Goal: Information Seeking & Learning: Learn about a topic

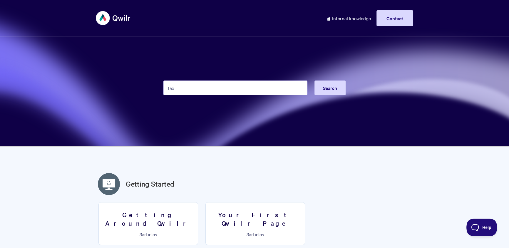
type input "tax"
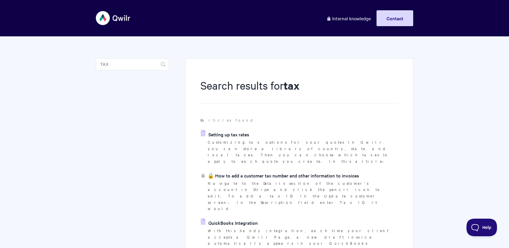
click at [242, 138] on link "Setting up tax rates" at bounding box center [225, 134] width 49 height 9
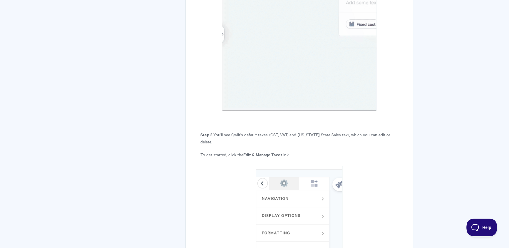
scroll to position [98, 0]
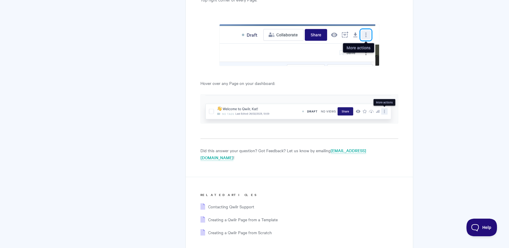
scroll to position [1902, 0]
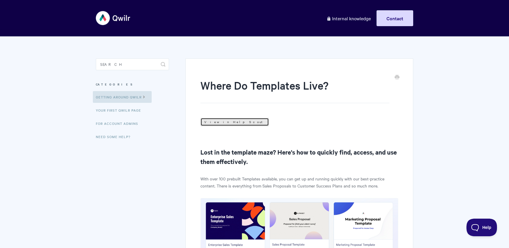
click at [227, 125] on link "View in Help Scout" at bounding box center [235, 122] width 69 height 8
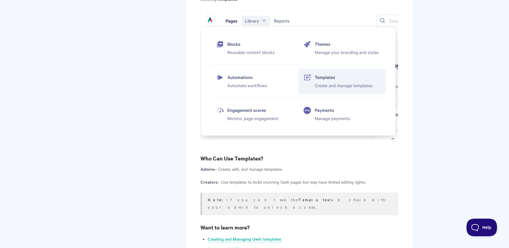
scroll to position [576, 0]
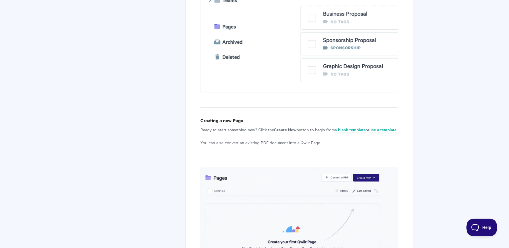
scroll to position [1406, 0]
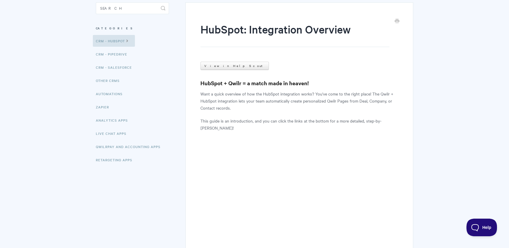
scroll to position [134, 0]
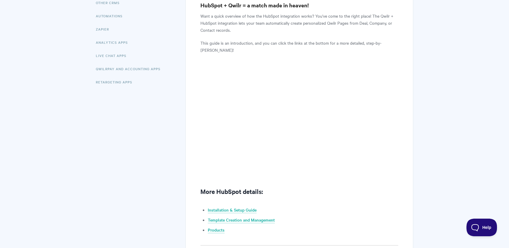
click at [438, 116] on body "Toggle Navigation Home Getting Started Creating & Editing Pages Sharing & Analy…" at bounding box center [254, 97] width 509 height 463
drag, startPoint x: 241, startPoint y: 218, endPoint x: 235, endPoint y: 221, distance: 7.1
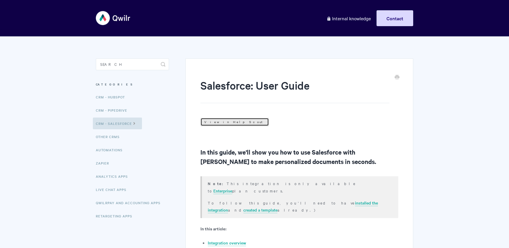
click at [221, 125] on link "View in Help Scout" at bounding box center [235, 122] width 69 height 8
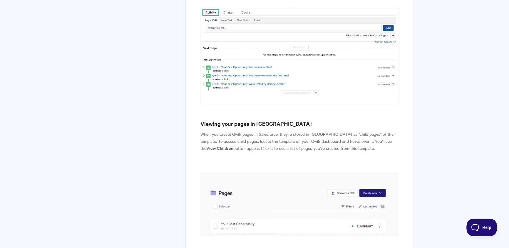
scroll to position [2364, 0]
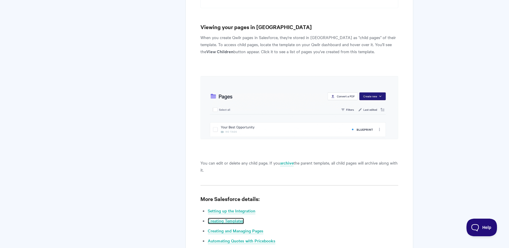
drag, startPoint x: 230, startPoint y: 116, endPoint x: 230, endPoint y: 124, distance: 7.4
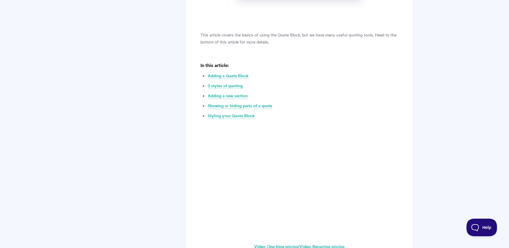
scroll to position [329, 0]
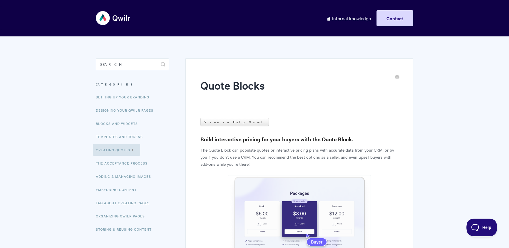
click at [236, 83] on h1 "Quote Blocks" at bounding box center [295, 90] width 189 height 25
drag, startPoint x: 239, startPoint y: 105, endPoint x: 242, endPoint y: 90, distance: 15.0
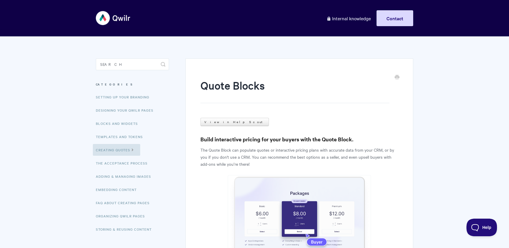
click at [243, 88] on h1 "Quote Blocks" at bounding box center [295, 90] width 189 height 25
copy article "Quote Blocks"
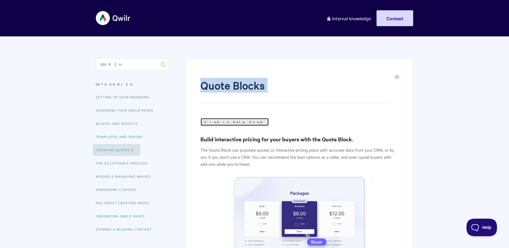
click at [219, 121] on link "View in Help Scout" at bounding box center [235, 122] width 69 height 8
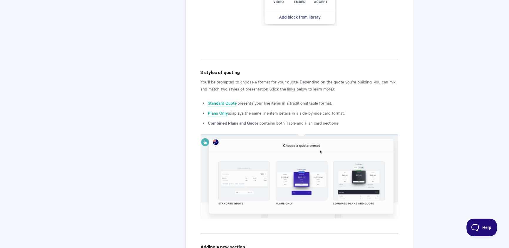
scroll to position [780, 0]
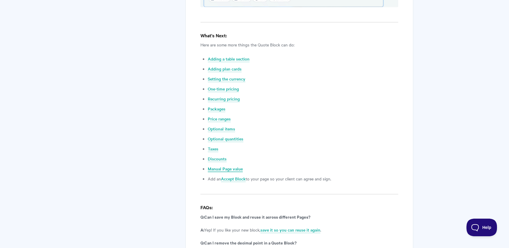
scroll to position [2203, 0]
